Goal: Use online tool/utility: Utilize a website feature to perform a specific function

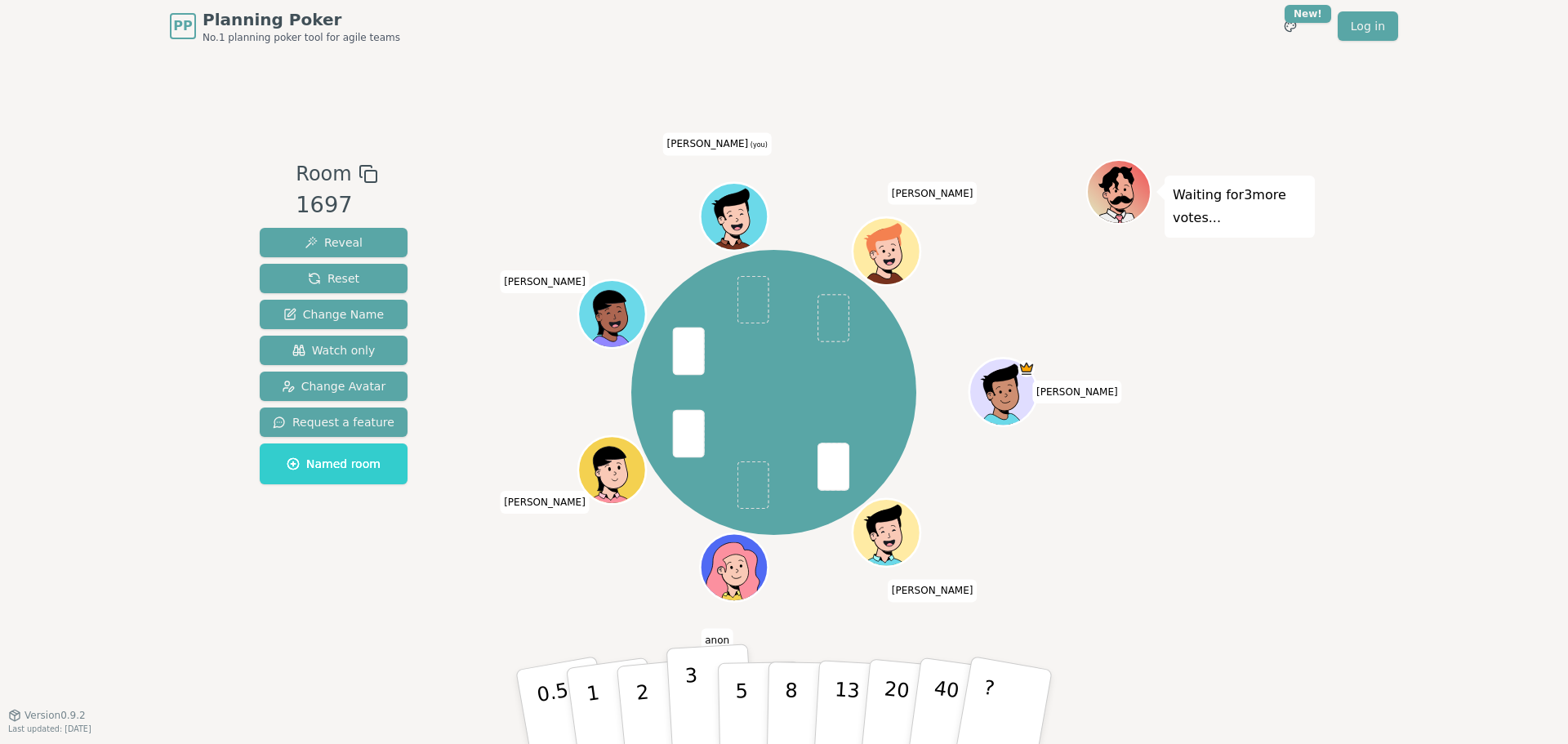
click at [699, 686] on button "3" at bounding box center [710, 707] width 89 height 127
click at [703, 694] on button "3" at bounding box center [710, 707] width 89 height 127
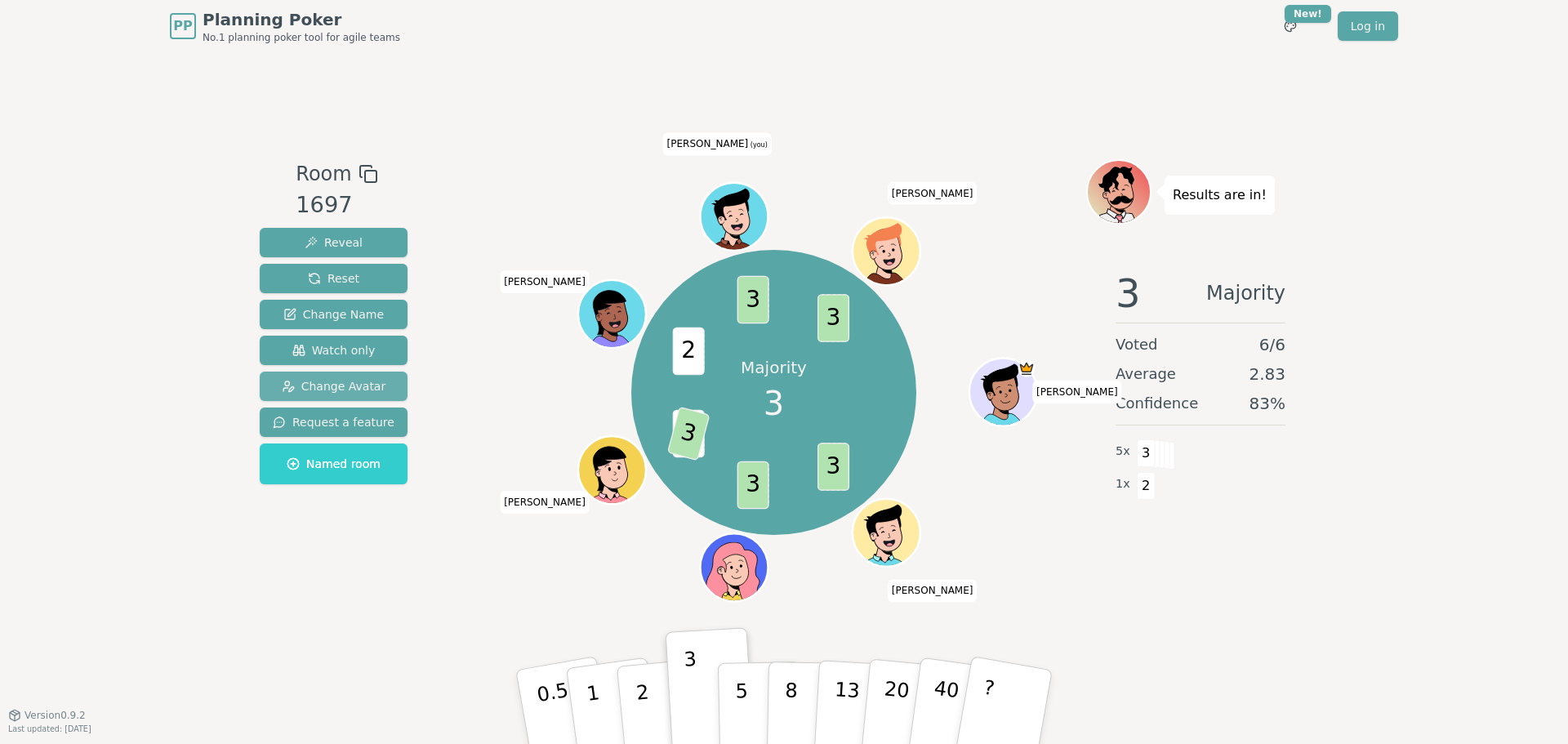
click at [344, 382] on span "Change Avatar" at bounding box center [334, 385] width 105 height 16
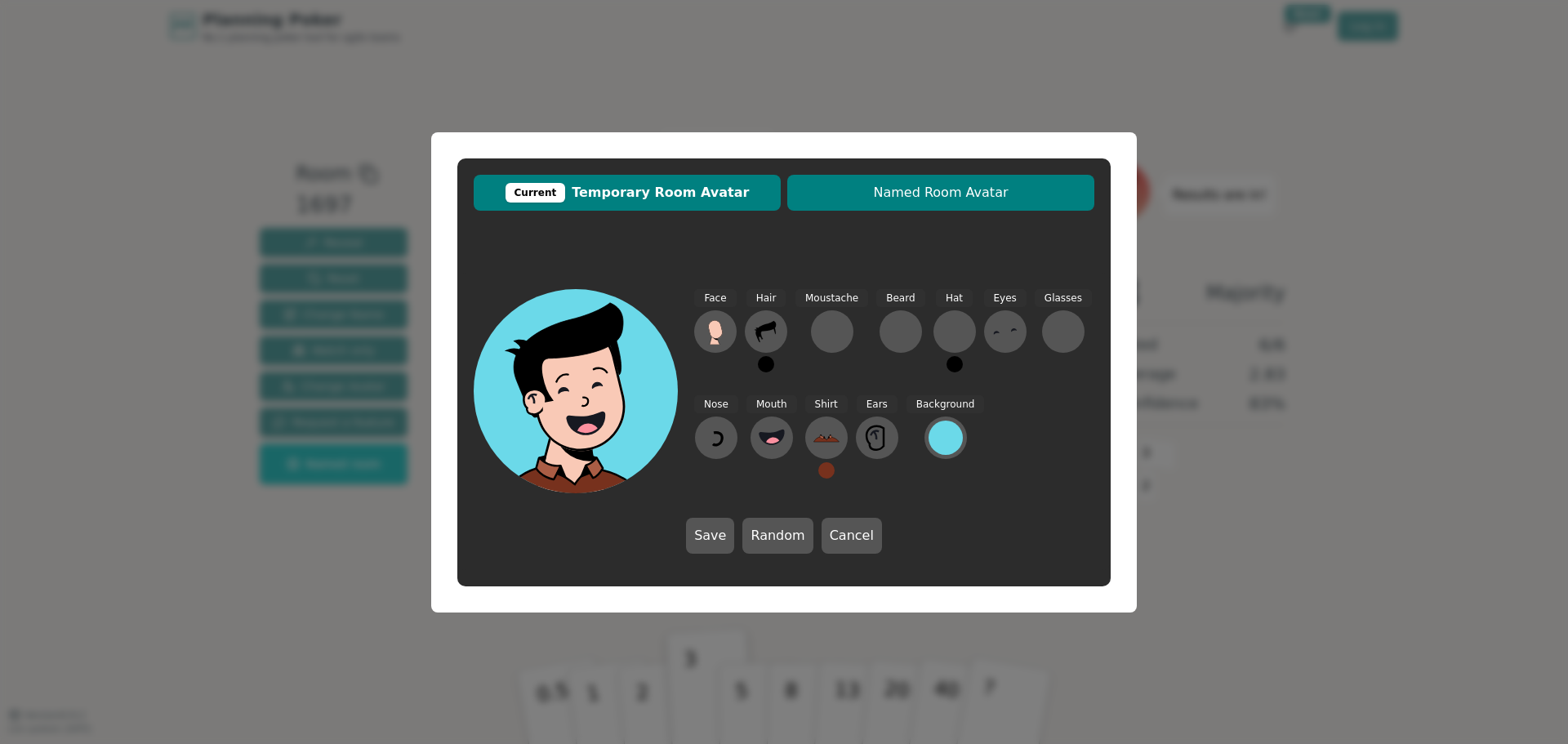
click at [846, 197] on span "Named Room Avatar" at bounding box center [940, 192] width 290 height 19
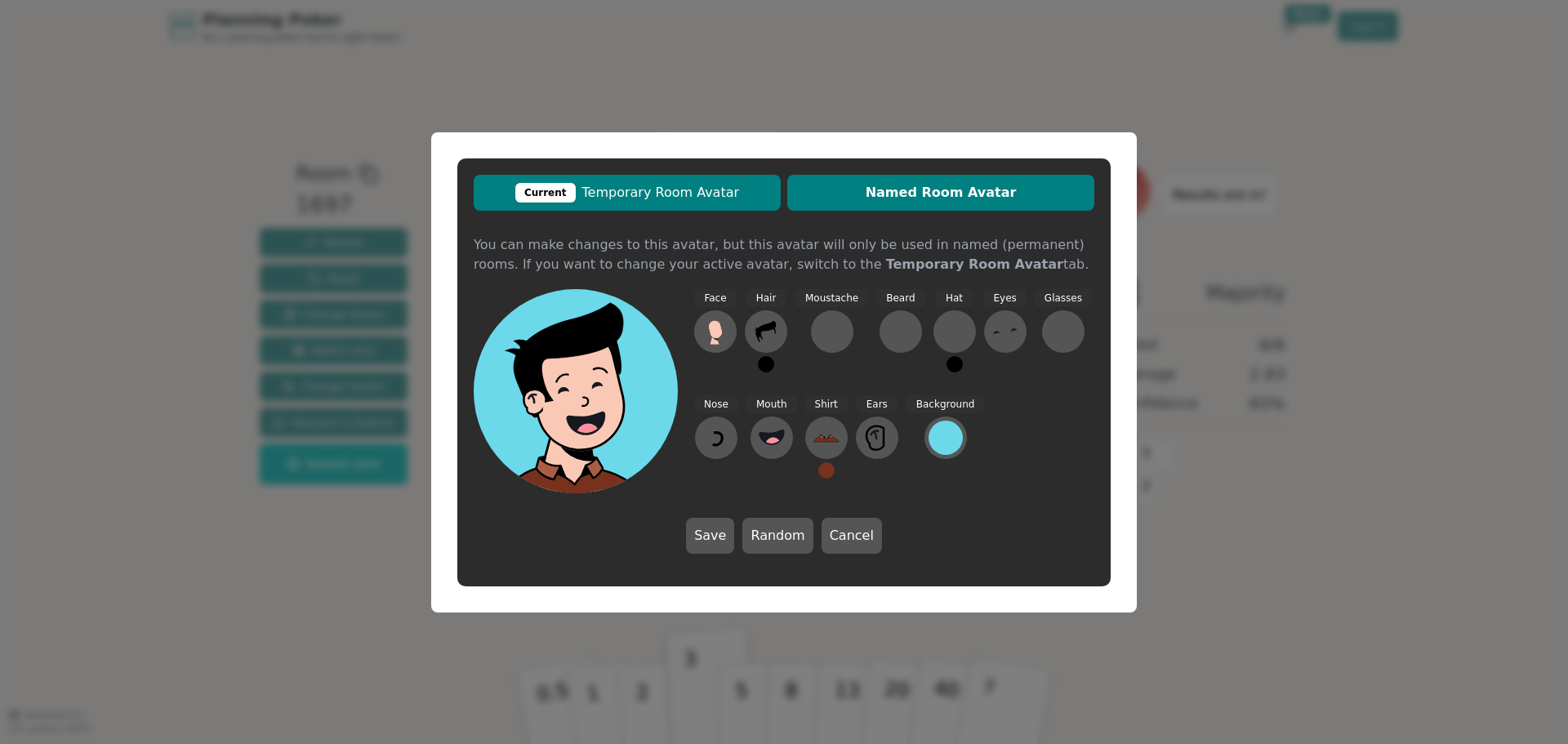
click at [709, 187] on span "Current Temporary Room Avatar" at bounding box center [627, 192] width 290 height 19
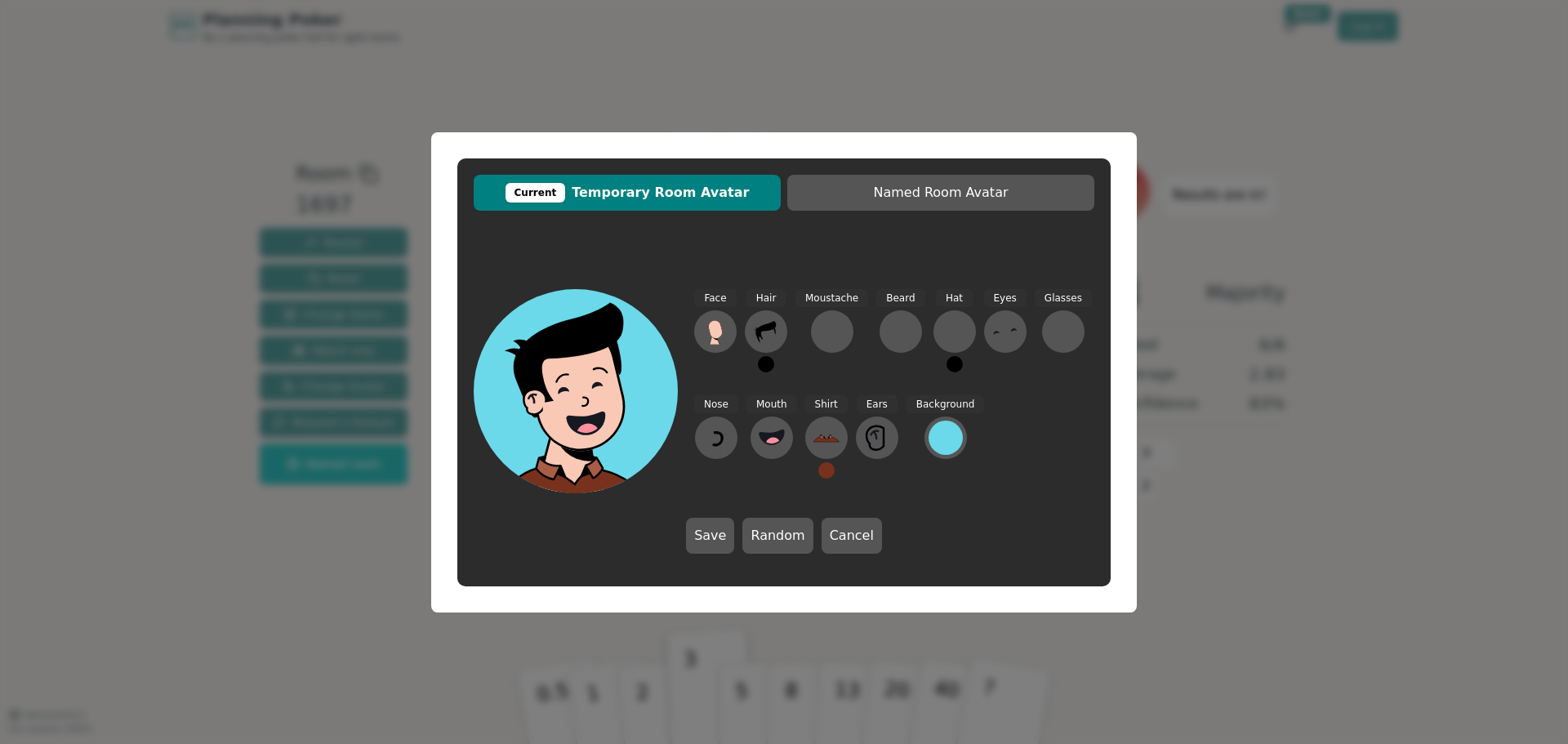
click at [596, 431] on circle at bounding box center [587, 434] width 26 height 26
click at [596, 409] on icon at bounding box center [585, 424] width 102 height 36
click at [938, 439] on div at bounding box center [946, 437] width 35 height 35
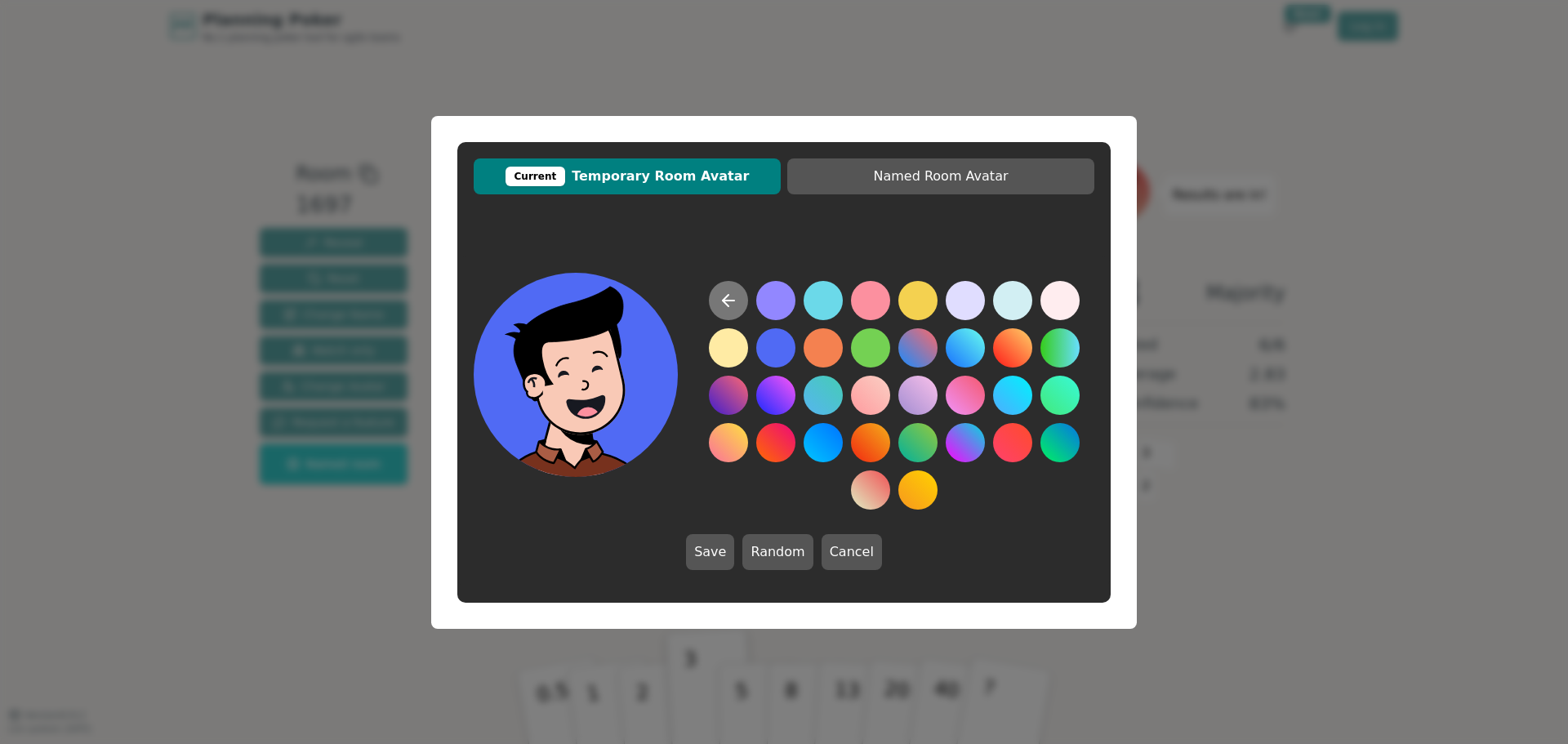
click at [727, 298] on icon at bounding box center [728, 300] width 19 height 19
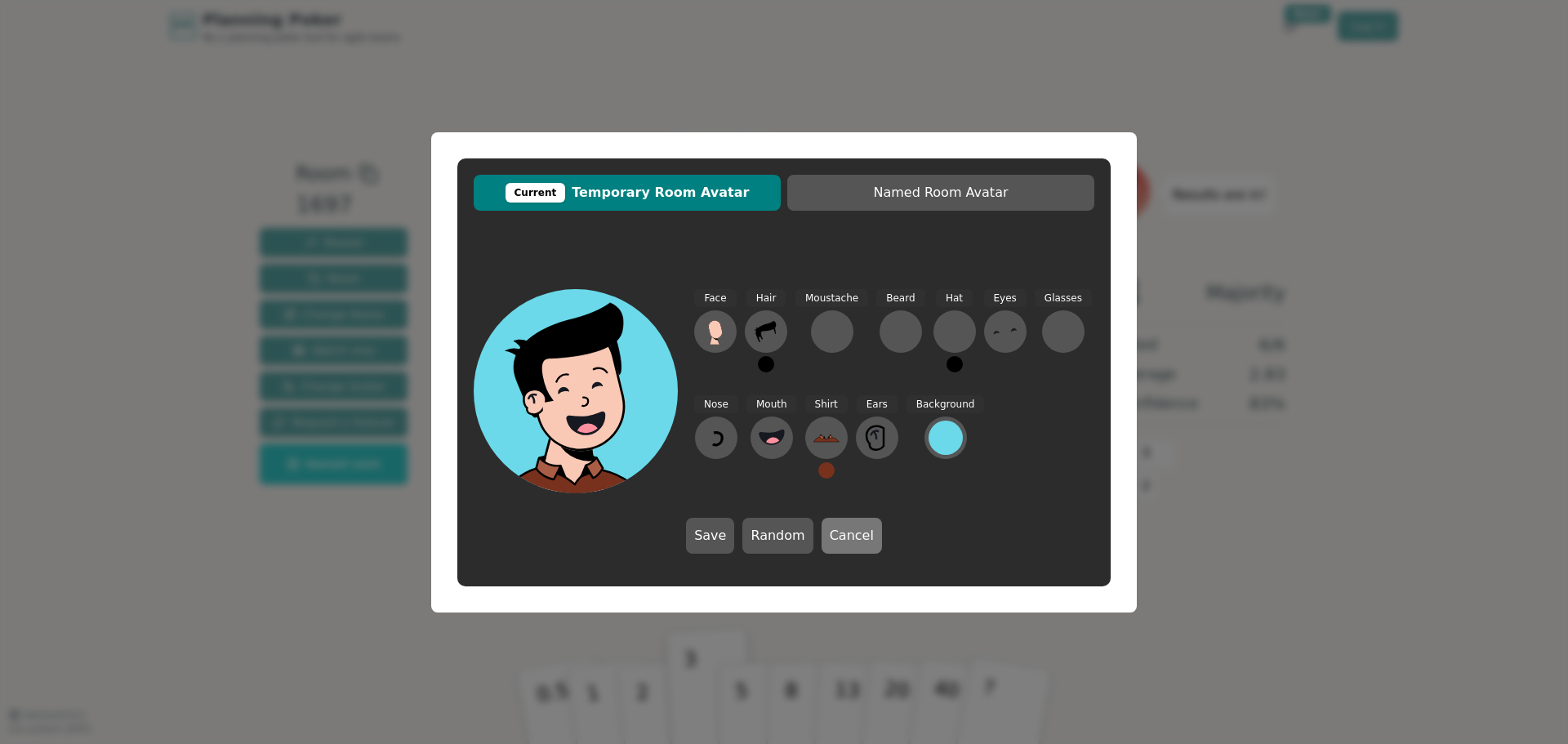
click at [864, 545] on button "Cancel" at bounding box center [851, 534] width 61 height 36
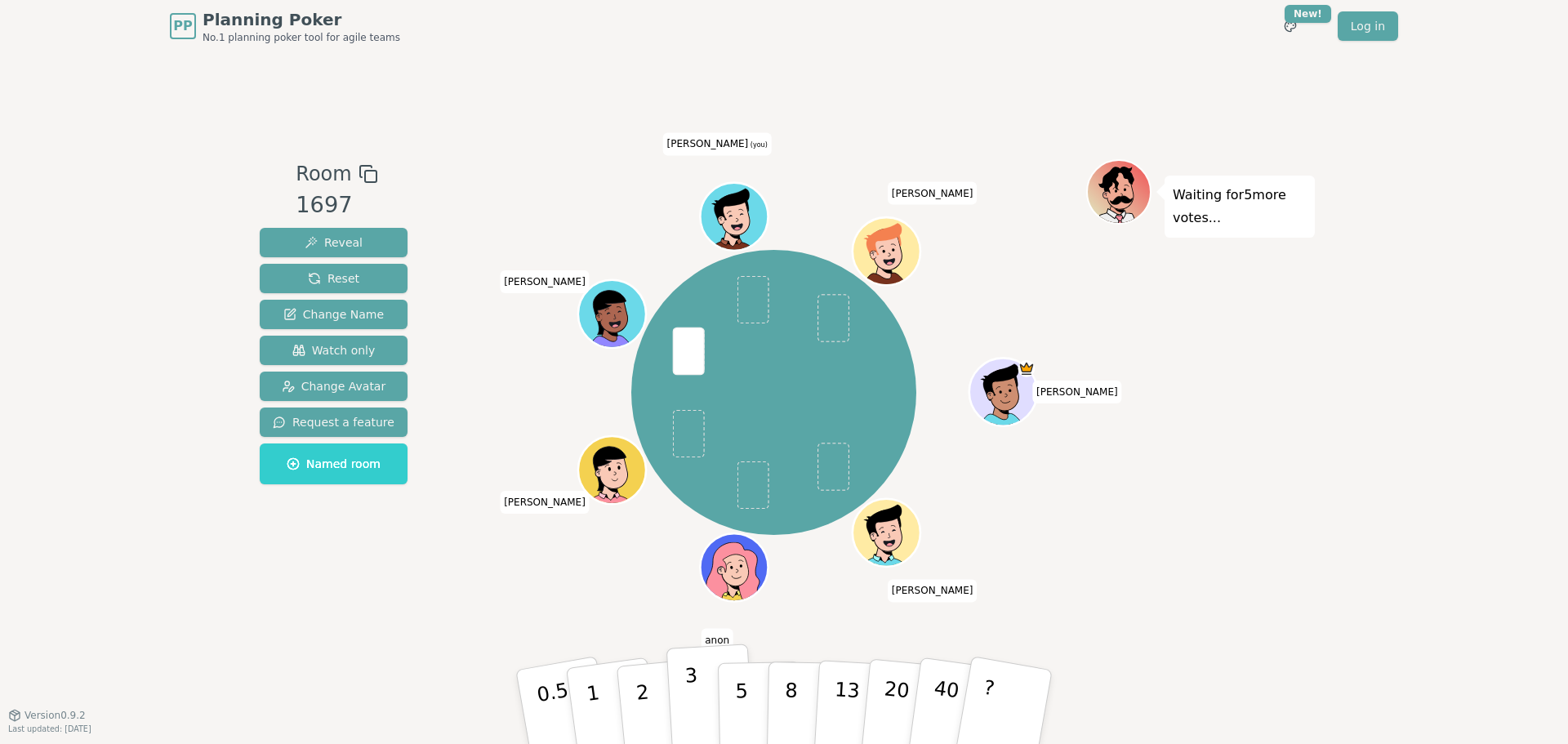
click at [690, 718] on p "3" at bounding box center [693, 708] width 18 height 89
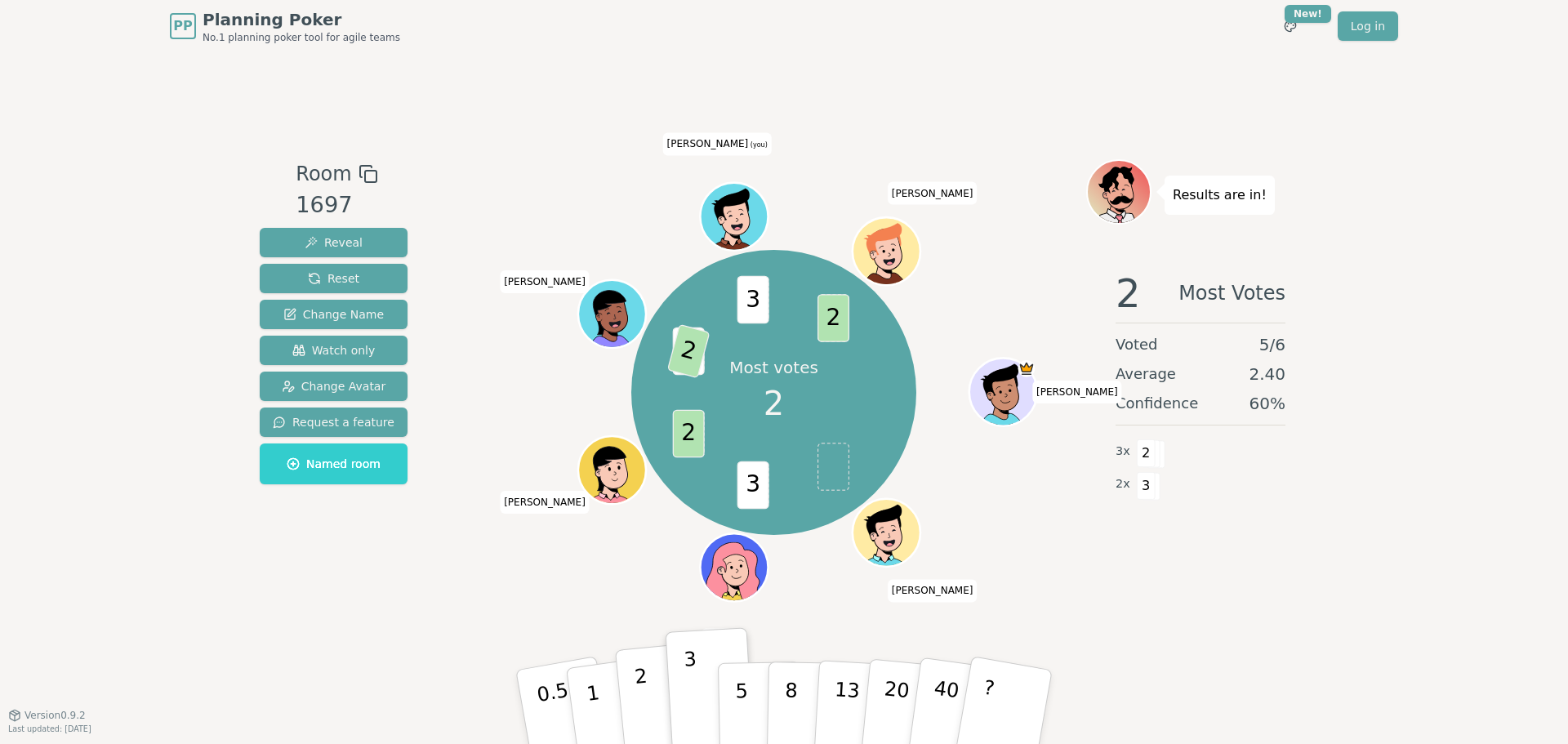
click at [640, 713] on p "2" at bounding box center [644, 708] width 21 height 89
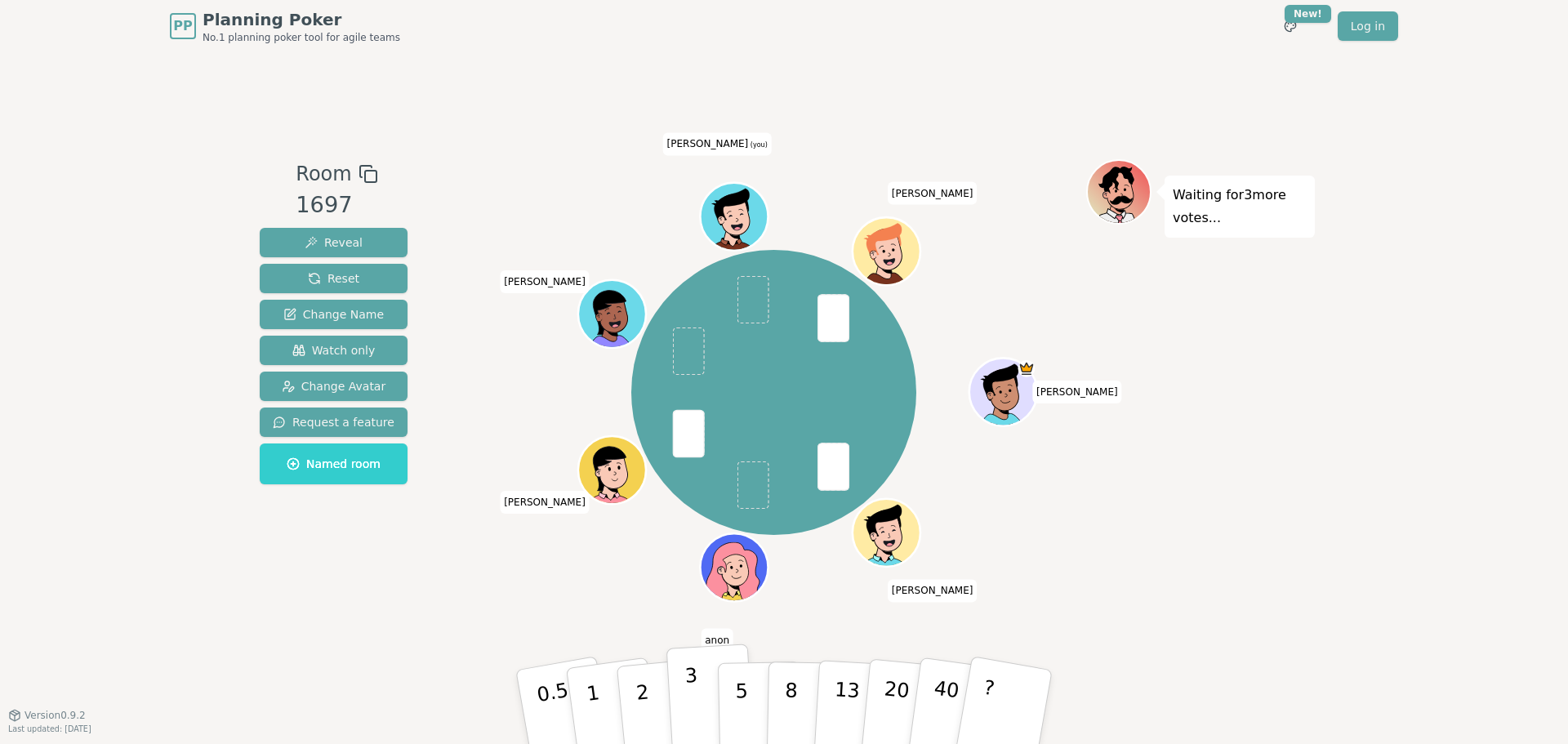
click at [680, 696] on button "3" at bounding box center [710, 707] width 89 height 127
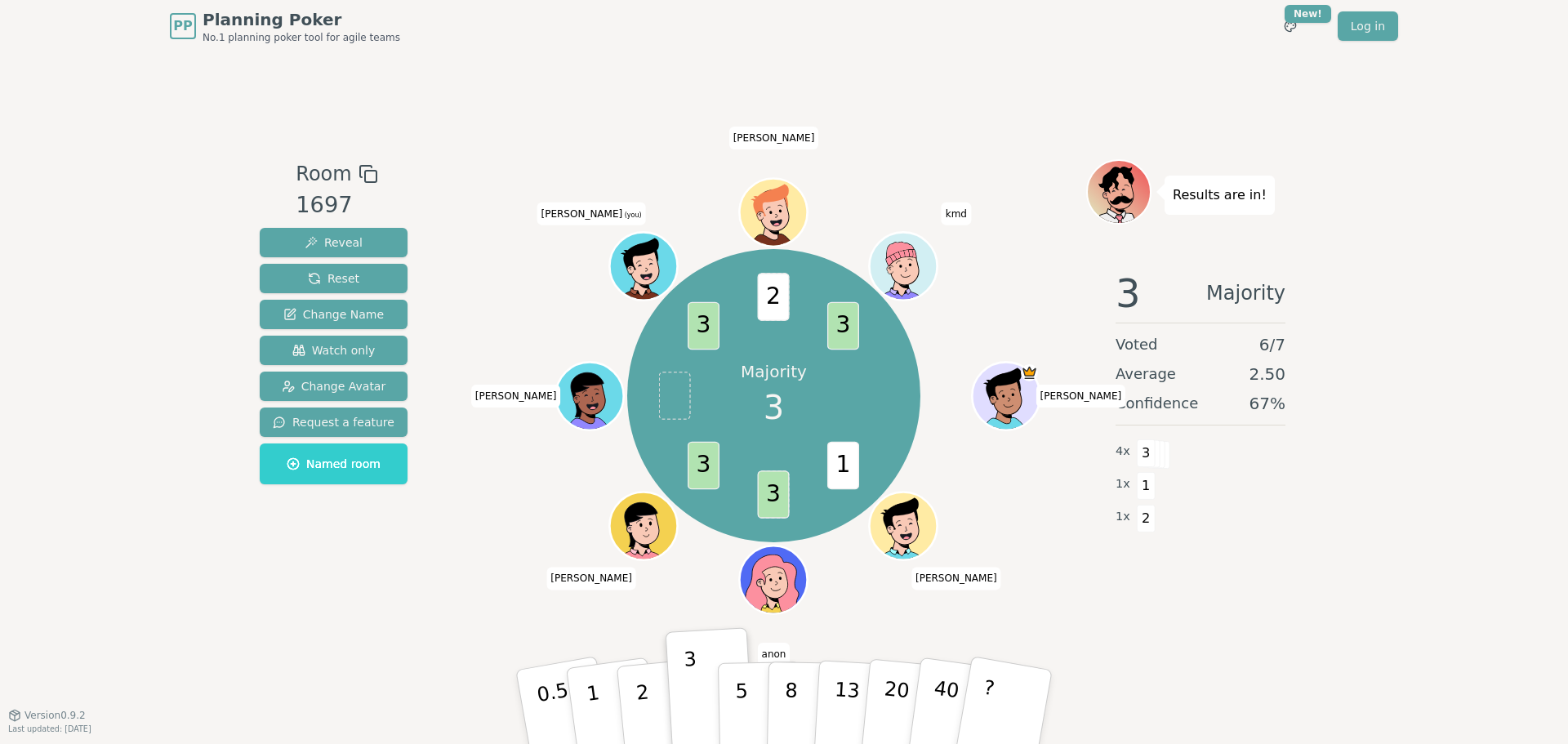
drag, startPoint x: 609, startPoint y: 658, endPoint x: 205, endPoint y: 529, distance: 424.1
click at [205, 529] on div "PP Planning Poker No.1 planning poker tool for agile teams Toggle theme New! Lo…" at bounding box center [784, 372] width 1568 height 744
click at [648, 707] on p "2" at bounding box center [644, 708] width 21 height 89
